Goal: Task Accomplishment & Management: Manage account settings

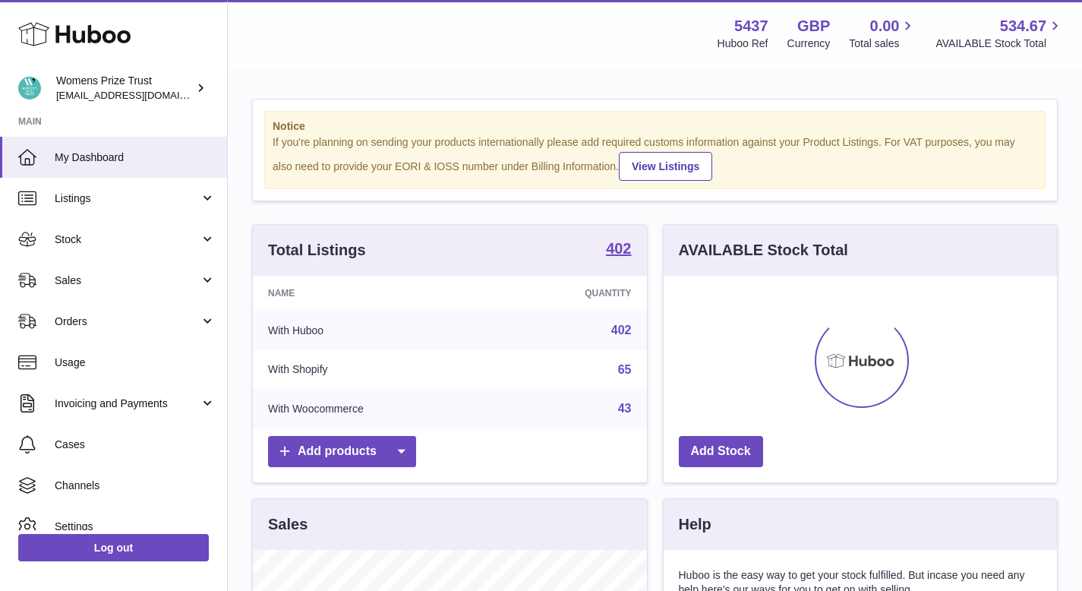
scroll to position [237, 393]
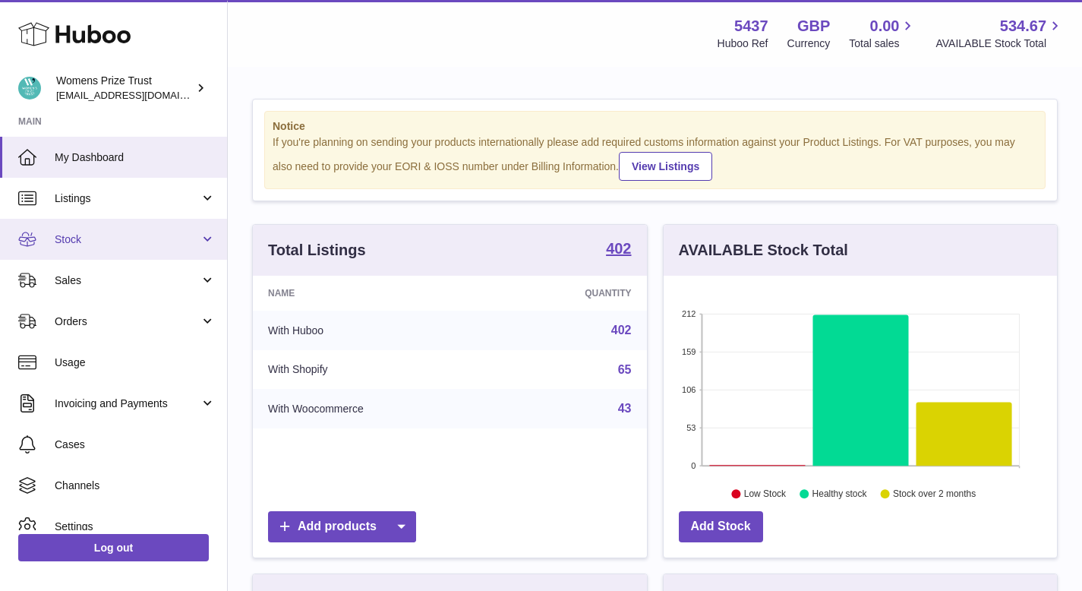
click at [49, 234] on link "Stock" at bounding box center [113, 239] width 227 height 41
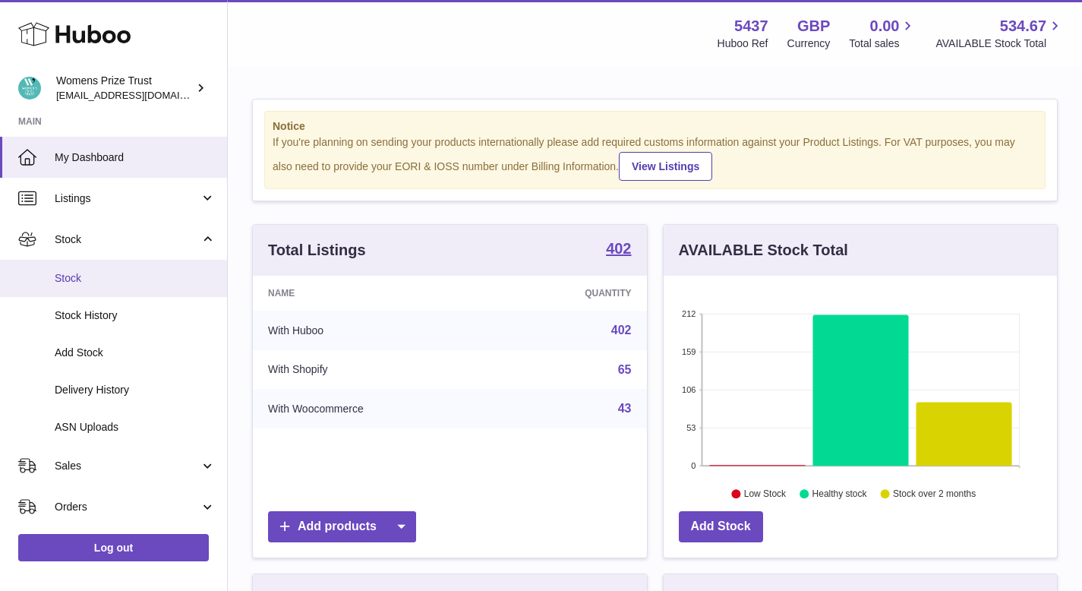
click at [79, 282] on span "Stock" at bounding box center [135, 278] width 161 height 14
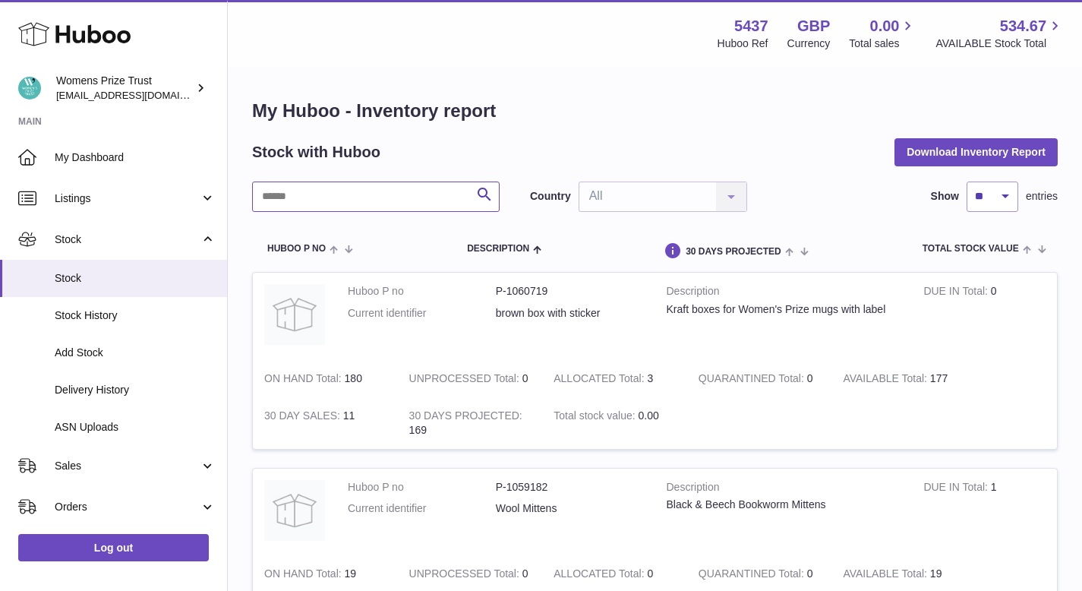
click at [408, 201] on input "text" at bounding box center [376, 197] width 248 height 30
type input "***"
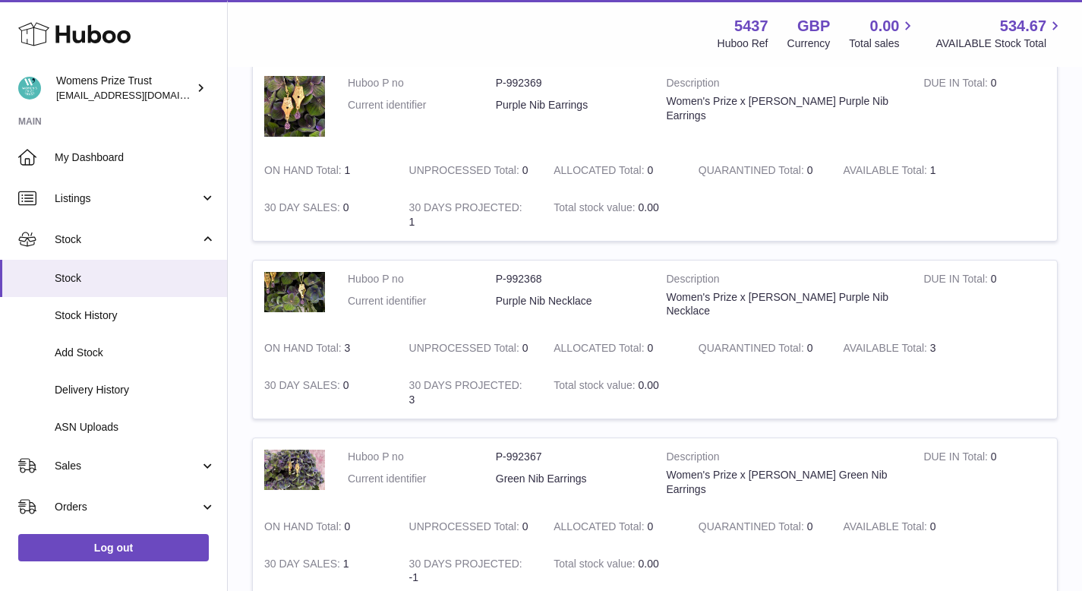
scroll to position [598, 0]
